Goal: Task Accomplishment & Management: Use online tool/utility

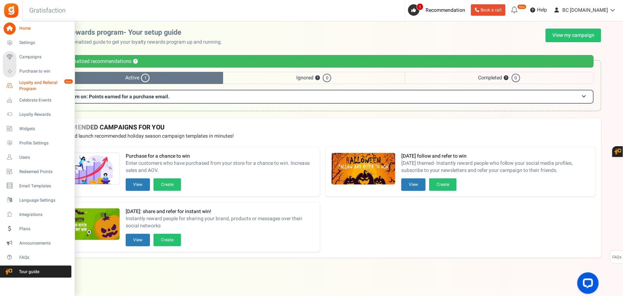
click at [29, 88] on span "Loyalty and Referral Program" at bounding box center [45, 86] width 52 height 12
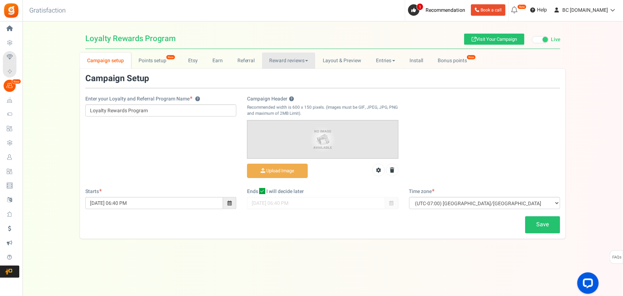
click at [297, 64] on link "Reward reviews" at bounding box center [288, 61] width 53 height 16
click at [279, 75] on link "WOO" at bounding box center [290, 76] width 57 height 10
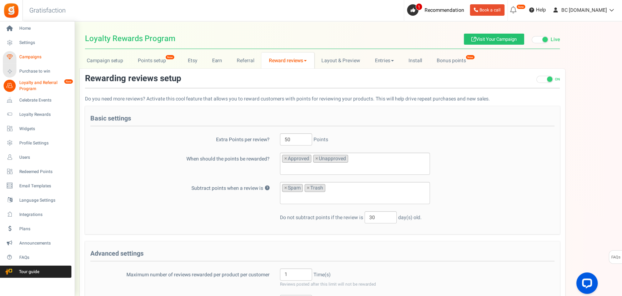
click at [25, 60] on span "Campaigns" at bounding box center [44, 57] width 50 height 6
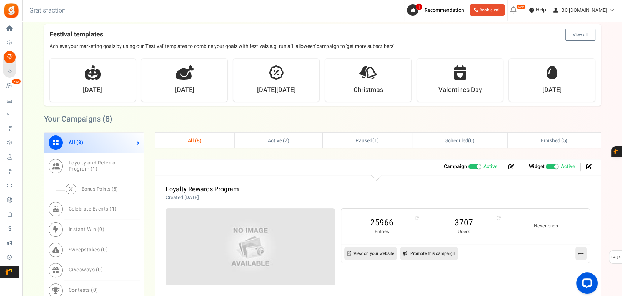
scroll to position [173, 0]
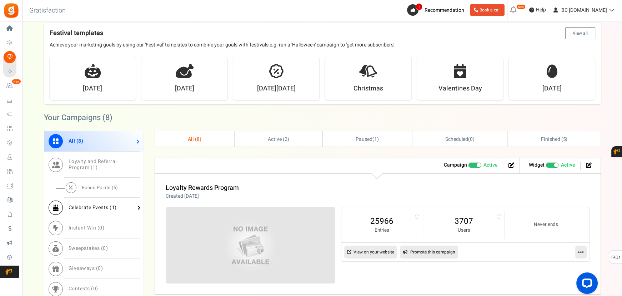
click at [96, 210] on span "Celebrate Events ( 1 )" at bounding box center [93, 208] width 48 height 8
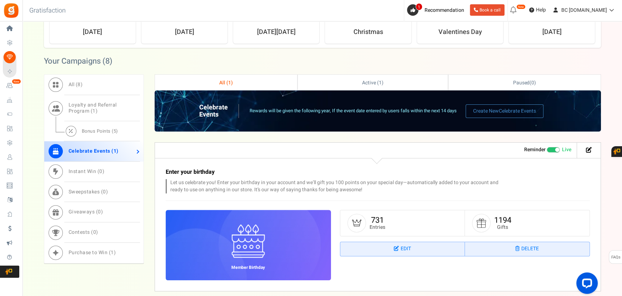
scroll to position [264, 0]
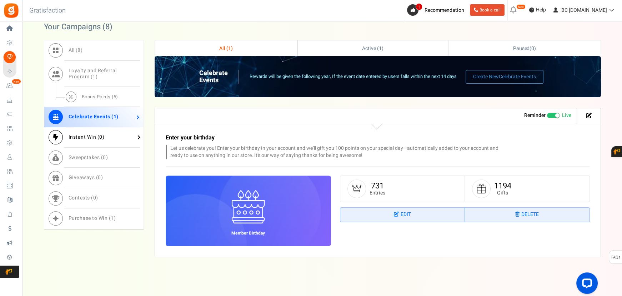
click at [74, 139] on span "Instant Win ( 0 )" at bounding box center [87, 137] width 36 height 8
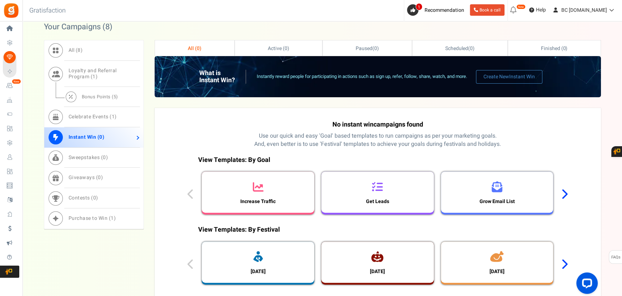
click at [256, 190] on icon at bounding box center [258, 186] width 11 height 11
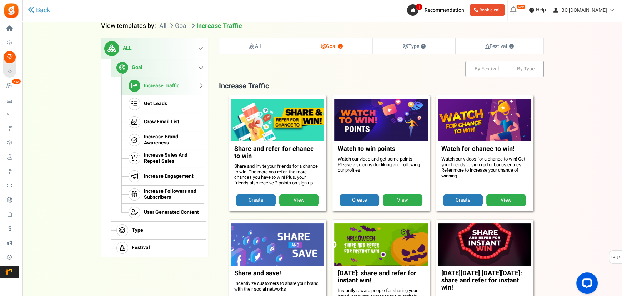
scroll to position [73, 0]
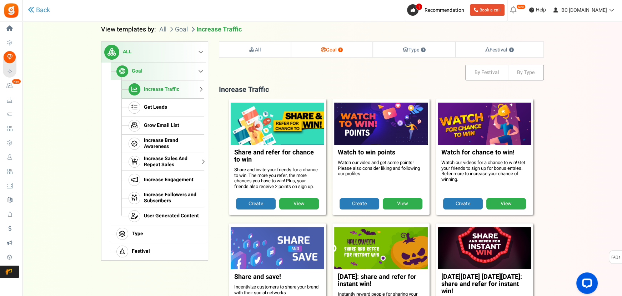
click at [161, 165] on span "Increase Sales And Repeat Sales" at bounding box center [173, 162] width 58 height 12
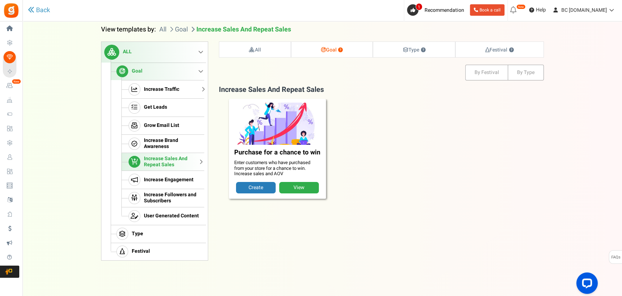
click at [154, 92] on span "Increase Traffic" at bounding box center [161, 89] width 35 height 6
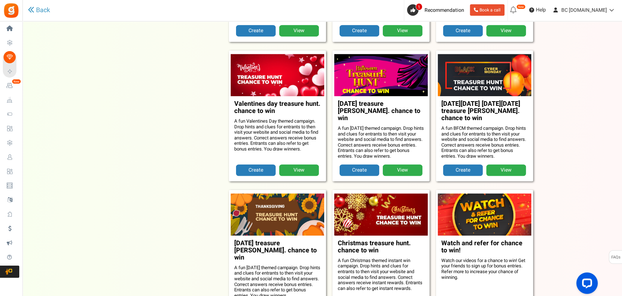
scroll to position [506, 0]
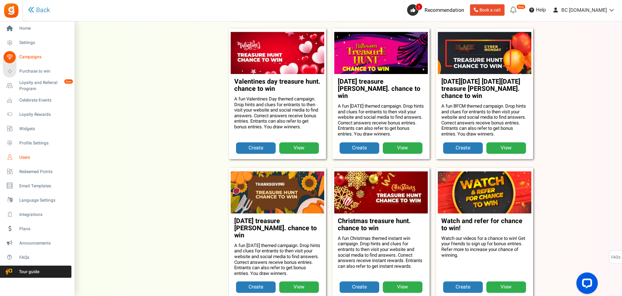
click at [23, 158] on span "Users" at bounding box center [44, 157] width 50 height 6
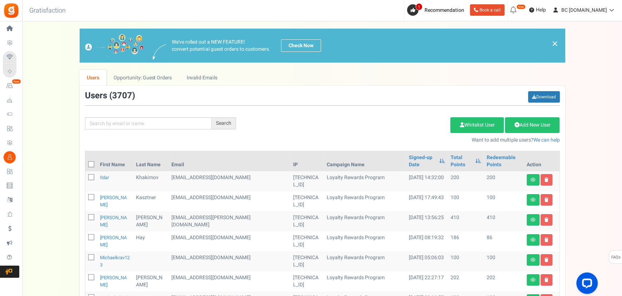
click at [15, 58] on icon at bounding box center [10, 57] width 12 height 12
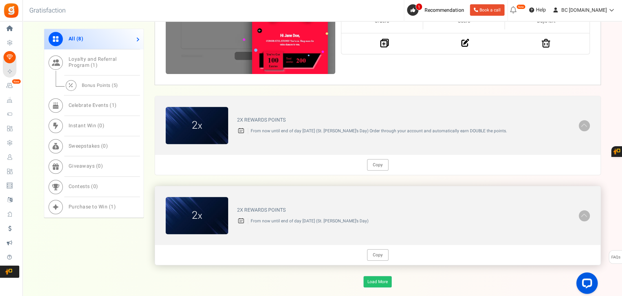
scroll to position [723, 0]
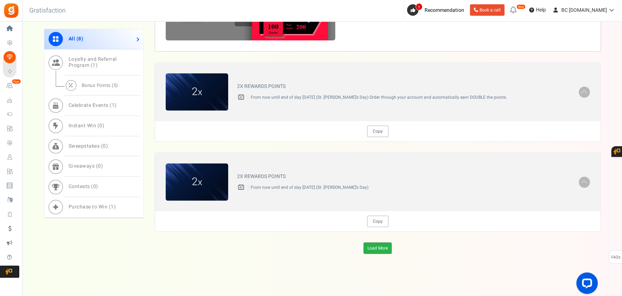
click at [372, 246] on link "Load More" at bounding box center [378, 247] width 28 height 11
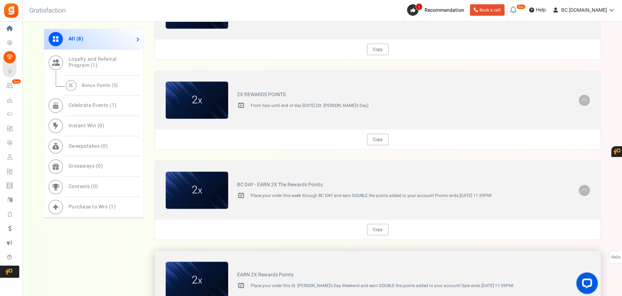
scroll to position [632, 0]
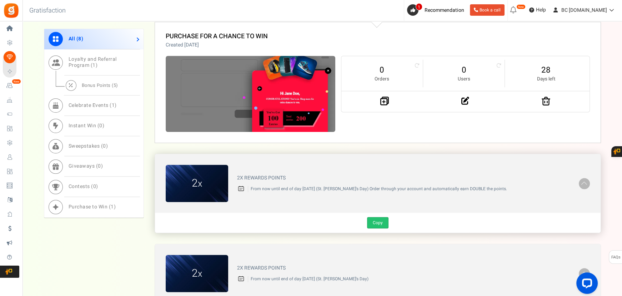
click at [375, 223] on link "Copy" at bounding box center [377, 222] width 21 height 11
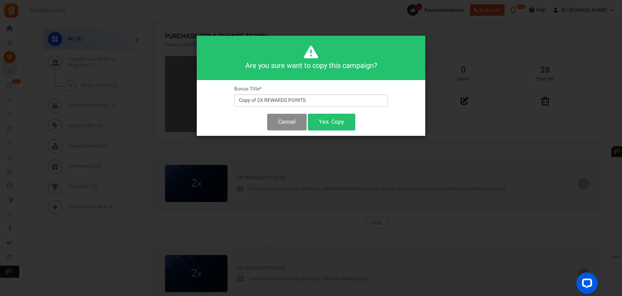
click at [276, 118] on button "Cancel" at bounding box center [287, 122] width 40 height 17
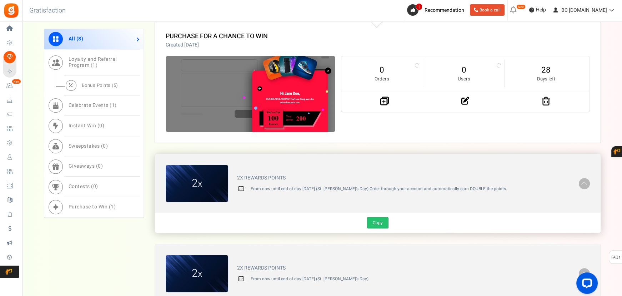
click at [382, 223] on link "Copy" at bounding box center [377, 222] width 21 height 11
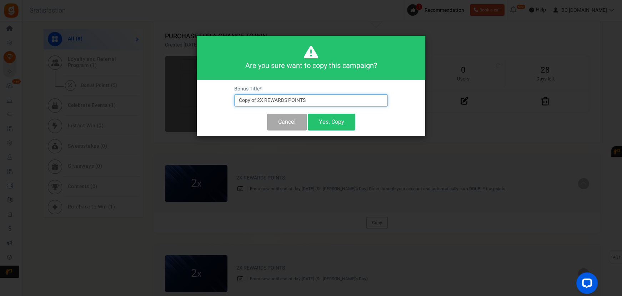
drag, startPoint x: 258, startPoint y: 101, endPoint x: 153, endPoint y: 95, distance: 105.2
click at [153, 96] on div "Are you sure want to copy this campaign? Bonus Title * Copy of 2X REWARDS POINT…" at bounding box center [311, 148] width 622 height 296
type input "2X REWARDS POINTS"
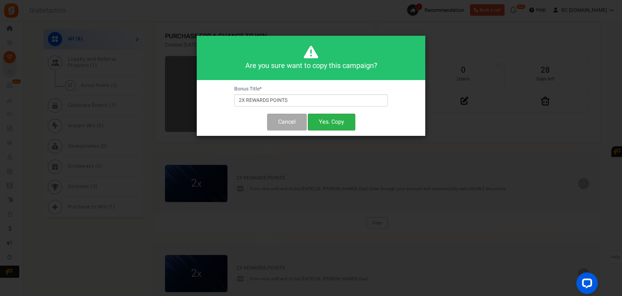
click at [333, 121] on button "Yes. Copy" at bounding box center [332, 122] width 48 height 17
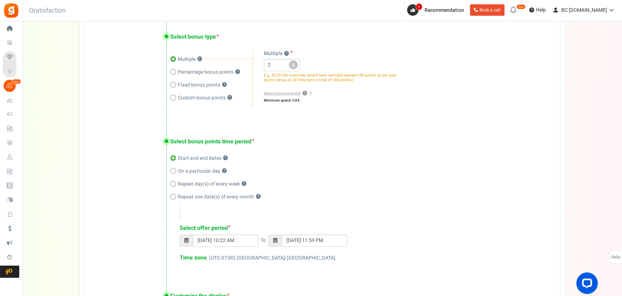
scroll to position [205, 0]
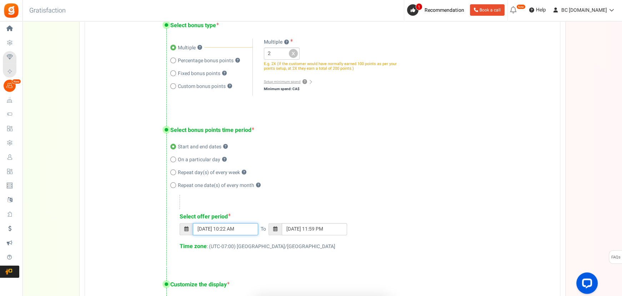
click at [210, 232] on input "25/09/2025 10:22 AM" at bounding box center [225, 229] width 65 height 12
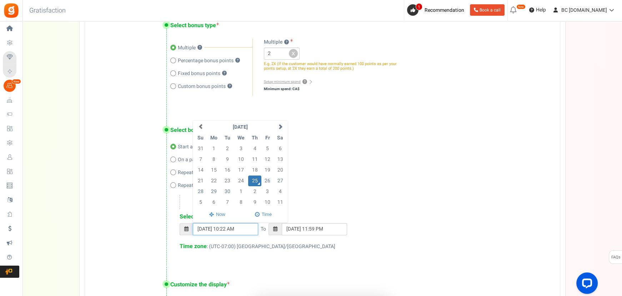
click at [257, 180] on td "25" at bounding box center [254, 180] width 13 height 11
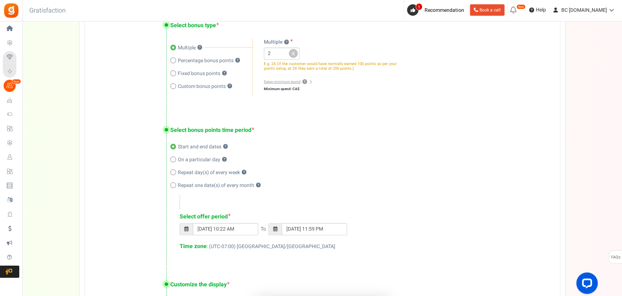
click at [96, 221] on div "Select bonus points time period Start and end dates ? On a particular day ? Rep…" at bounding box center [322, 189] width 475 height 155
